Goal: Check status: Check status

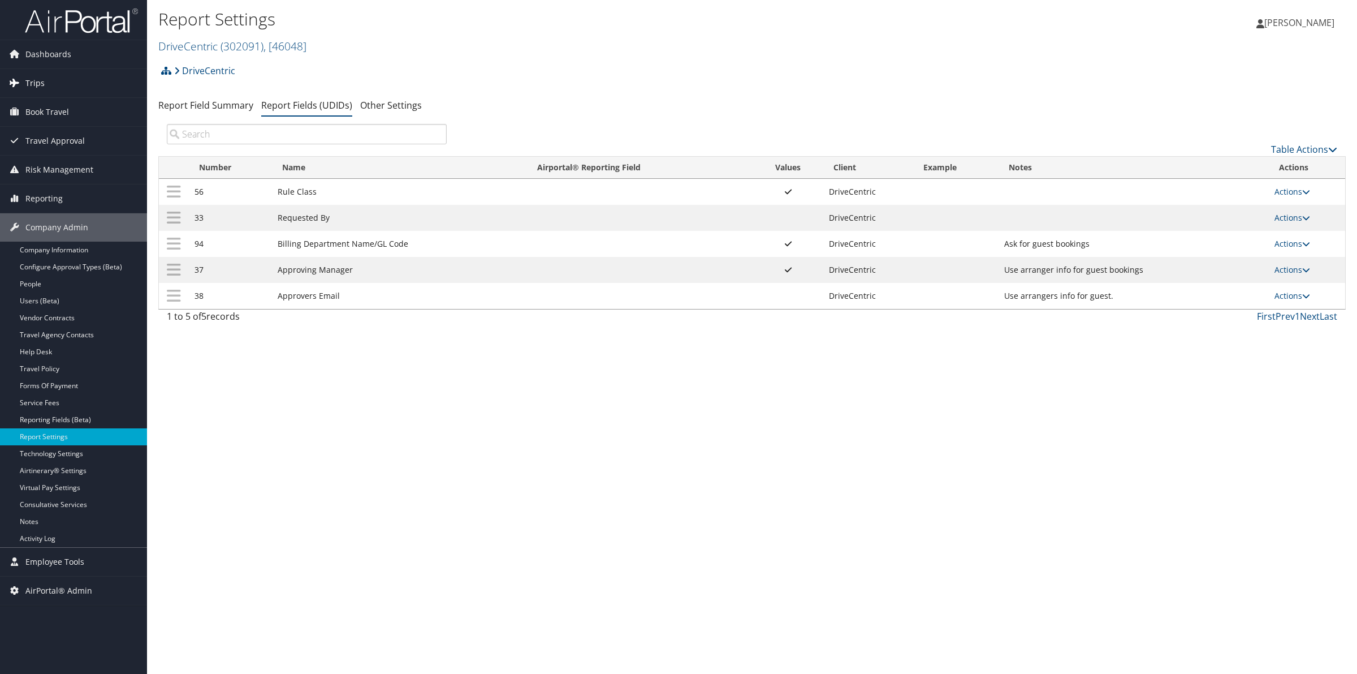
click at [38, 80] on span "Trips" at bounding box center [34, 83] width 19 height 28
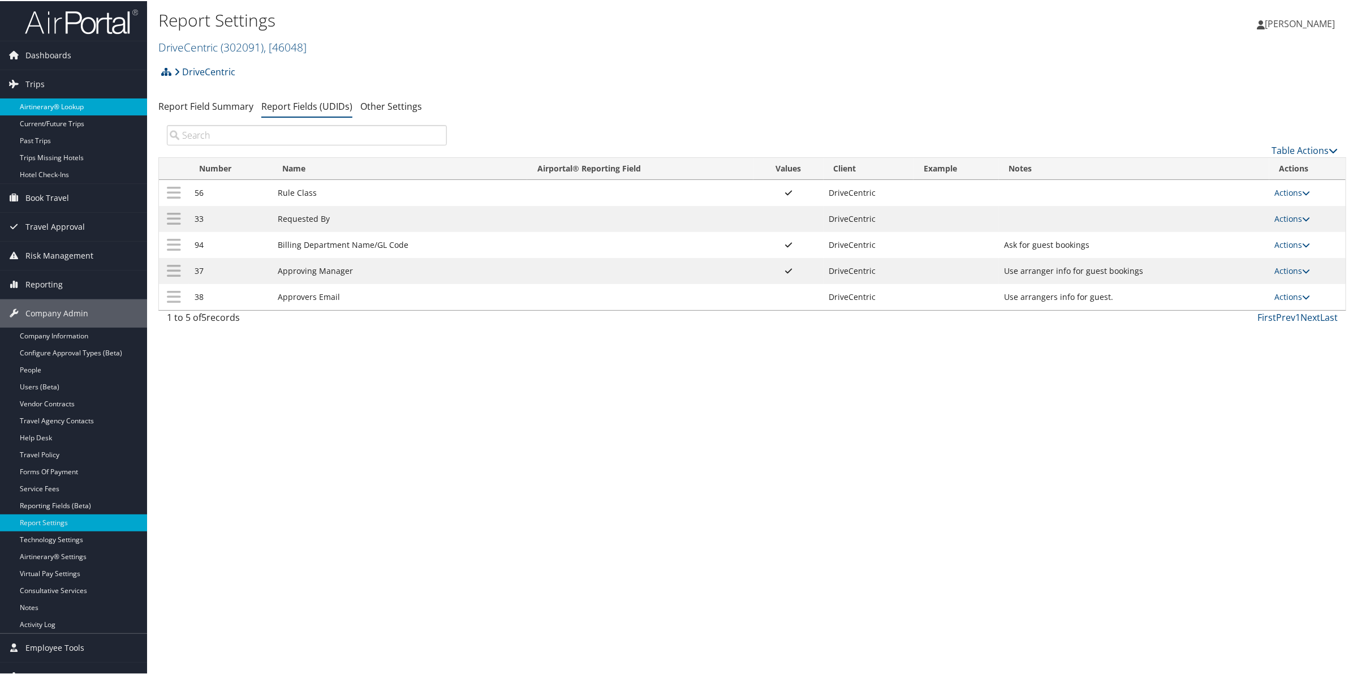
click at [50, 102] on link "Airtinerary® Lookup" at bounding box center [73, 105] width 147 height 17
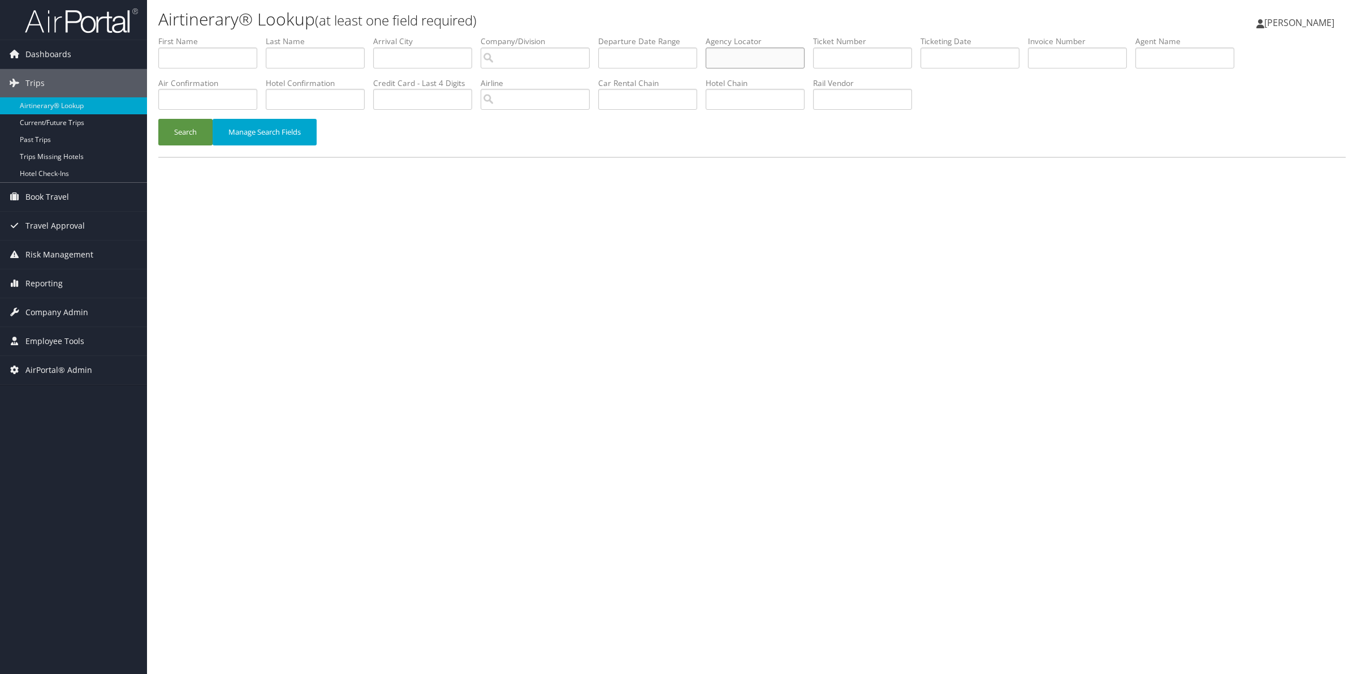
click at [756, 58] on input "text" at bounding box center [755, 58] width 99 height 21
paste input "YMETSY"
type input "YMETSY"
click at [195, 131] on button "Search" at bounding box center [185, 132] width 54 height 27
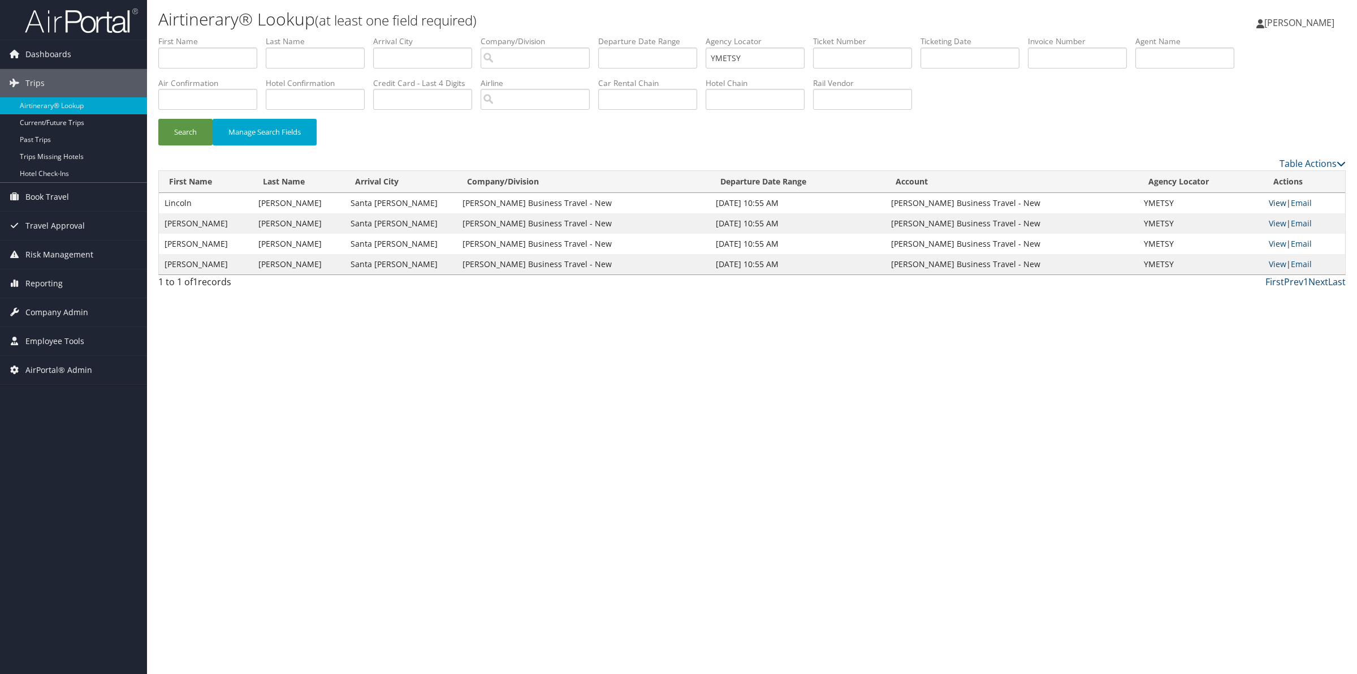
click at [1274, 201] on link "View" at bounding box center [1278, 202] width 18 height 11
